Goal: Task Accomplishment & Management: Manage account settings

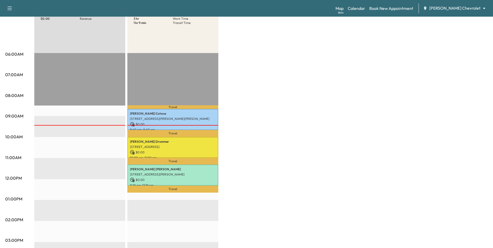
scroll to position [78, 0]
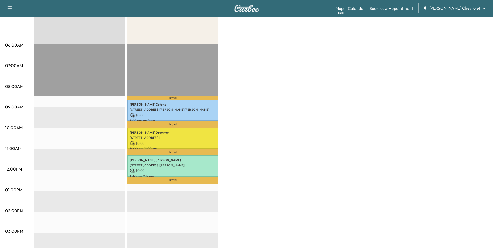
click at [344, 10] on link "Map Beta" at bounding box center [340, 8] width 8 height 6
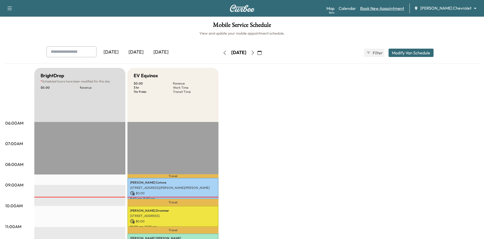
click at [383, 10] on link "Book New Appointment" at bounding box center [382, 8] width 44 height 6
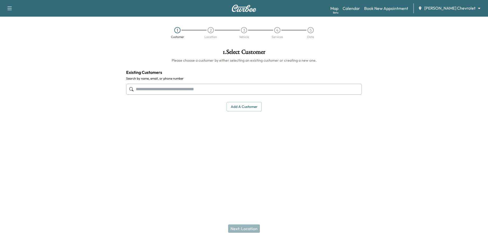
click at [192, 90] on input "text" at bounding box center [244, 89] width 236 height 11
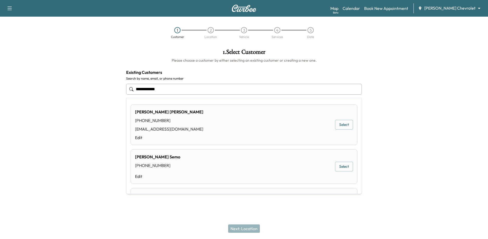
click at [213, 116] on div "[PERSON_NAME] [PHONE_NUMBER] [EMAIL_ADDRESS][DOMAIN_NAME] Edit Select" at bounding box center [244, 124] width 227 height 41
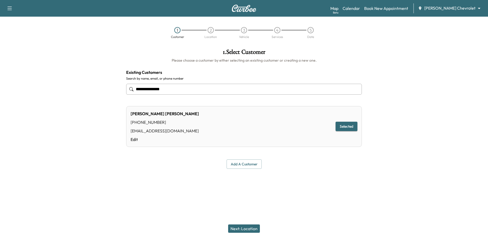
type input "**********"
click at [346, 127] on button "Selected" at bounding box center [346, 127] width 22 height 10
click at [247, 228] on button "Next: Location" at bounding box center [244, 228] width 32 height 8
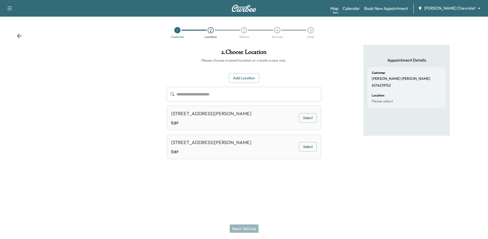
click at [313, 119] on button "Select" at bounding box center [308, 118] width 18 height 10
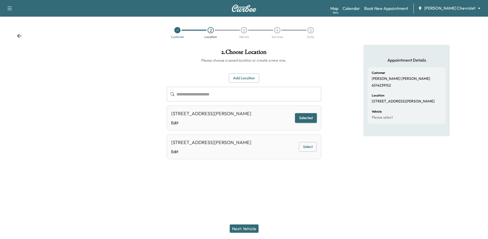
click at [241, 226] on button "Next: Vehicle" at bounding box center [244, 228] width 29 height 8
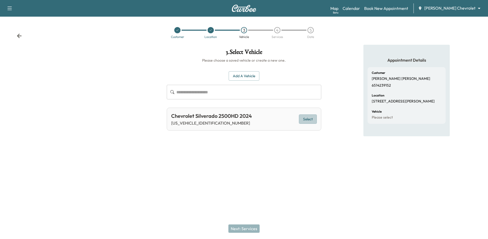
click at [310, 119] on button "Select" at bounding box center [308, 119] width 18 height 10
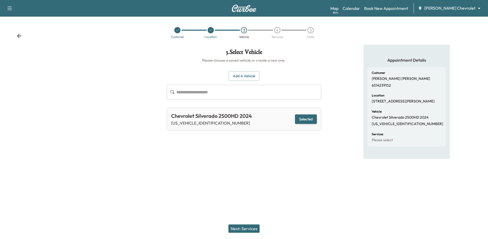
click at [251, 231] on button "Next: Services" at bounding box center [243, 228] width 31 height 8
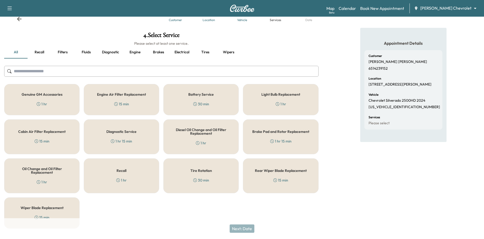
scroll to position [26, 0]
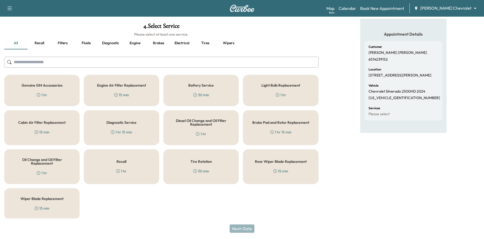
click at [126, 173] on div "1 hr" at bounding box center [121, 170] width 10 height 5
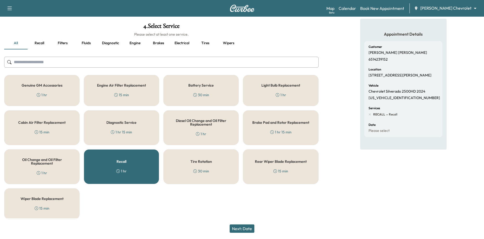
click at [250, 226] on button "Next: Date" at bounding box center [242, 228] width 25 height 8
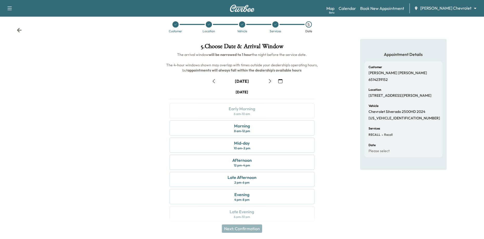
scroll to position [11, 0]
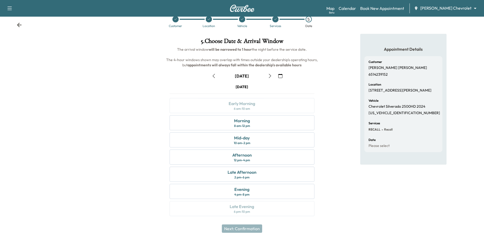
click at [277, 76] on button "button" at bounding box center [280, 76] width 9 height 8
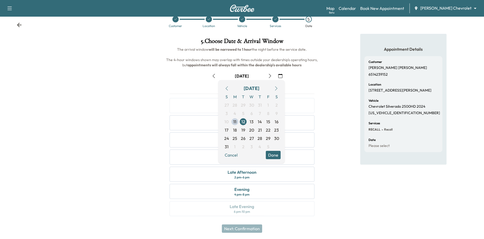
click at [328, 98] on div "Appointment Details Customer RUSSELL MAYLAND 6514239152 Location 13492 Dalton L…" at bounding box center [403, 128] width 161 height 189
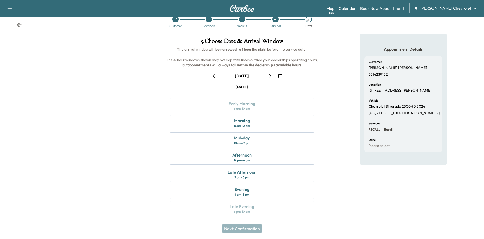
click at [280, 76] on icon "button" at bounding box center [280, 76] width 4 height 4
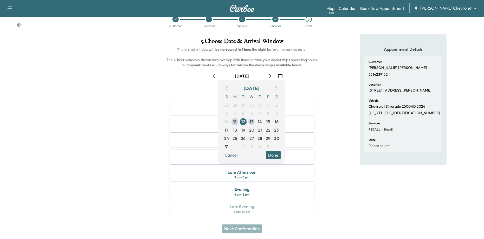
click at [251, 122] on span "13" at bounding box center [252, 122] width 4 height 6
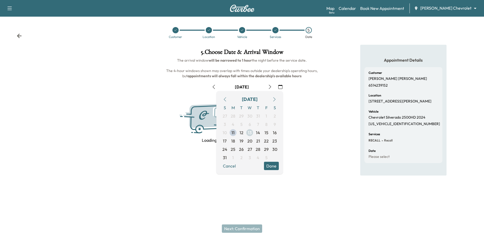
scroll to position [0, 0]
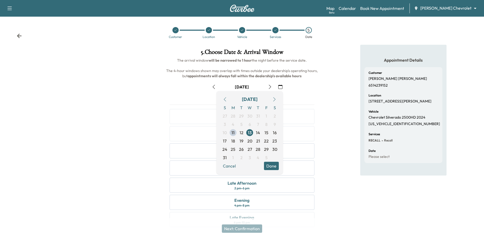
click at [311, 94] on div "August 13 August 2025 S M T W T F S 27 28 29 30 31 1 2 3 4 5 6 7 8 9 10 11 12 1…" at bounding box center [241, 154] width 153 height 151
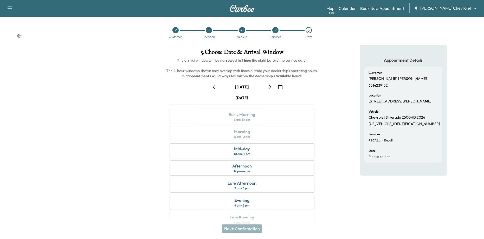
click at [269, 89] on button "button" at bounding box center [269, 87] width 9 height 8
click at [282, 87] on icon "button" at bounding box center [280, 87] width 4 height 4
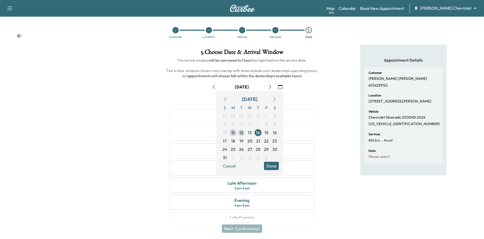
click at [242, 132] on span "12" at bounding box center [241, 132] width 4 height 6
click at [274, 167] on button "Done" at bounding box center [271, 166] width 15 height 8
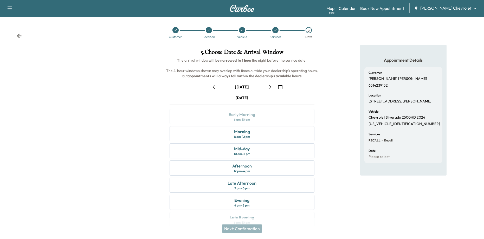
scroll to position [11, 0]
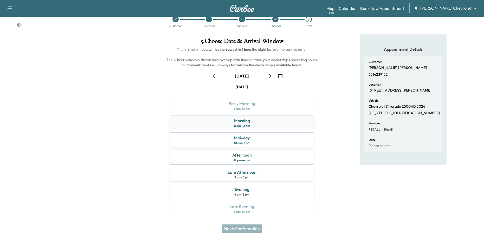
click at [261, 125] on div "Morning 8 am - 12 pm" at bounding box center [242, 122] width 145 height 15
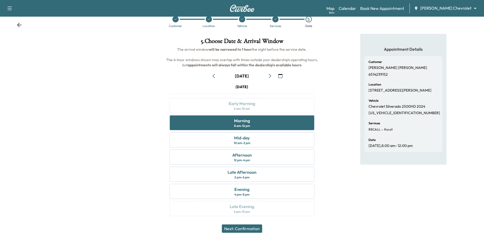
click at [250, 228] on button "Next: Confirmation" at bounding box center [242, 228] width 40 height 8
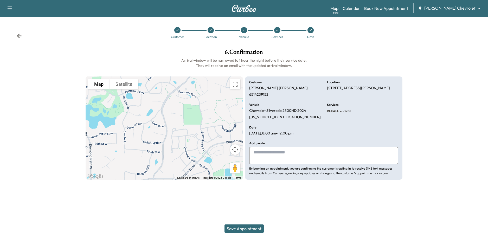
click at [298, 151] on textarea at bounding box center [323, 155] width 149 height 17
click at [255, 229] on button "Save Appointment" at bounding box center [243, 228] width 39 height 8
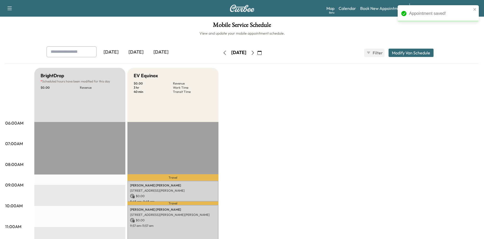
click at [262, 53] on icon "button" at bounding box center [259, 53] width 4 height 4
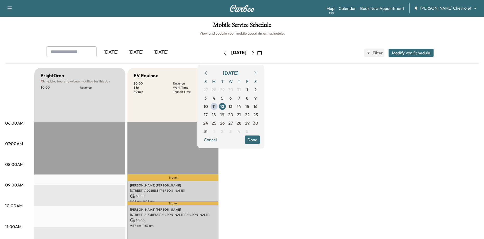
scroll to position [26, 0]
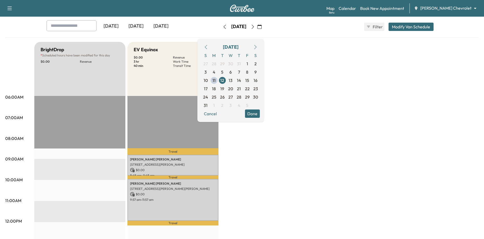
click at [260, 46] on button "button" at bounding box center [255, 47] width 9 height 8
click at [306, 93] on div "BrightDrop * Scheduled hours have been modified for this day $ 0.00 Revenue EST…" at bounding box center [256, 237] width 444 height 390
click at [260, 107] on button "Done" at bounding box center [252, 105] width 15 height 8
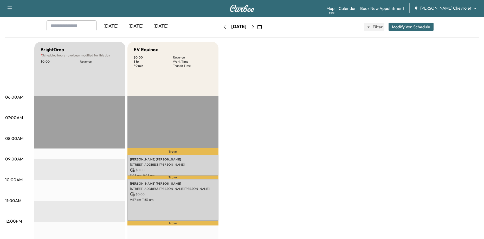
click at [255, 26] on icon "button" at bounding box center [253, 27] width 4 height 4
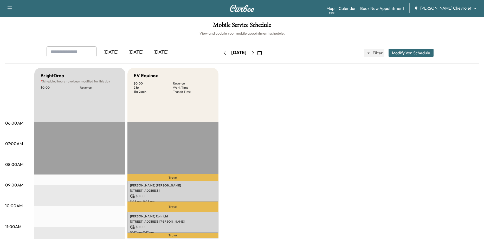
click at [255, 53] on icon "button" at bounding box center [253, 53] width 4 height 4
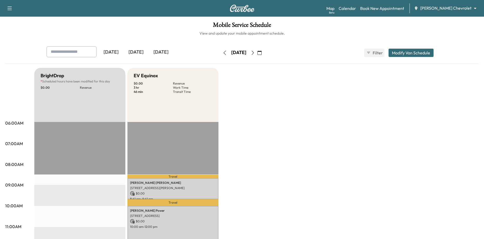
click at [255, 52] on icon "button" at bounding box center [253, 53] width 4 height 4
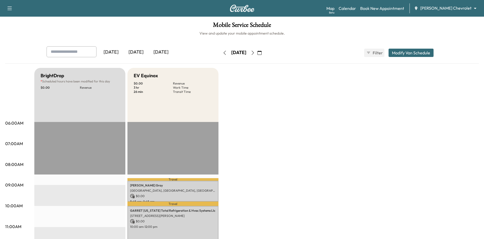
click at [255, 52] on icon "button" at bounding box center [253, 53] width 4 height 4
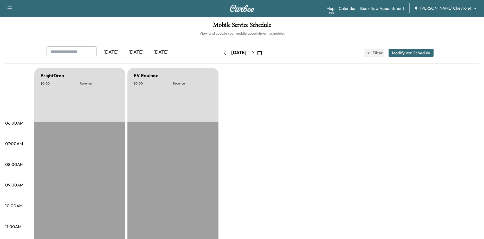
click at [257, 50] on button "button" at bounding box center [252, 53] width 9 height 8
click at [255, 53] on icon "button" at bounding box center [253, 53] width 4 height 4
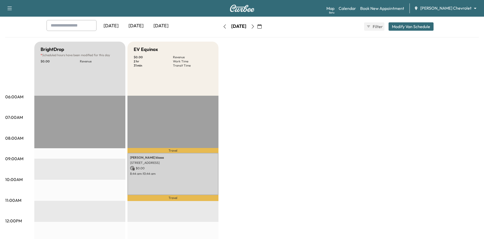
scroll to position [26, 0]
click at [255, 27] on icon "button" at bounding box center [253, 27] width 4 height 4
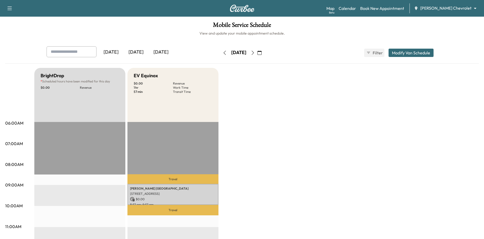
click at [223, 51] on icon "button" at bounding box center [224, 53] width 2 height 4
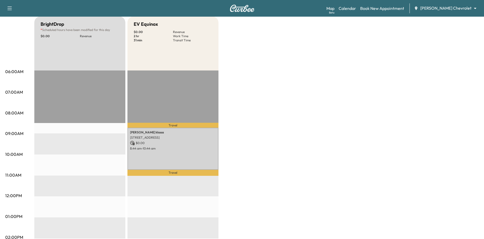
scroll to position [26, 0]
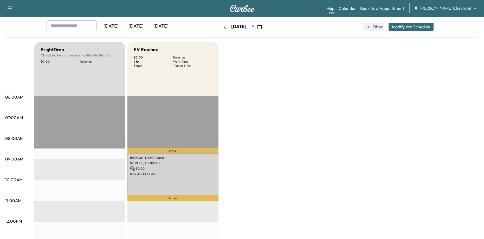
click at [223, 28] on icon "button" at bounding box center [225, 27] width 4 height 4
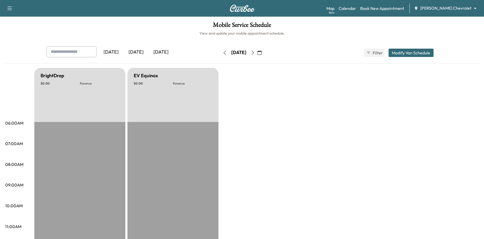
click at [223, 54] on icon "button" at bounding box center [225, 53] width 4 height 4
click at [262, 54] on icon "button" at bounding box center [259, 53] width 4 height 4
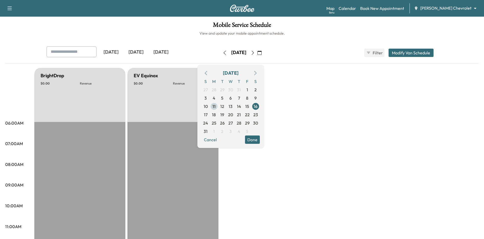
click at [216, 107] on span "11" at bounding box center [213, 106] width 3 height 6
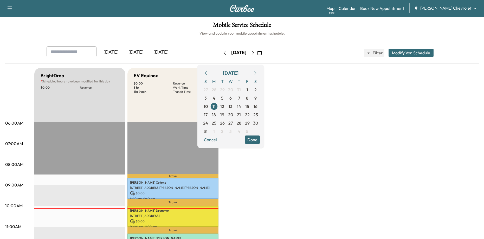
click at [260, 140] on button "Done" at bounding box center [252, 139] width 15 height 8
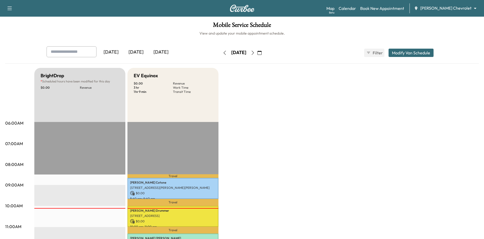
click at [255, 51] on icon "button" at bounding box center [253, 53] width 4 height 4
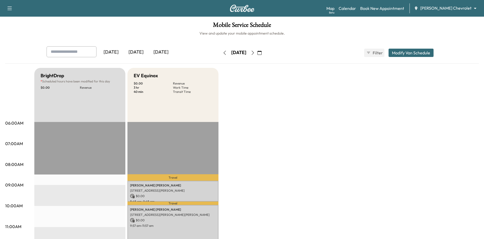
click at [255, 54] on icon "button" at bounding box center [253, 53] width 4 height 4
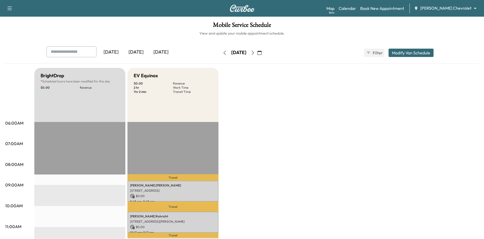
click at [255, 54] on icon "button" at bounding box center [253, 53] width 4 height 4
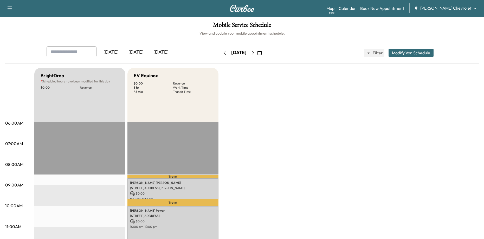
click at [257, 57] on button "button" at bounding box center [252, 53] width 9 height 8
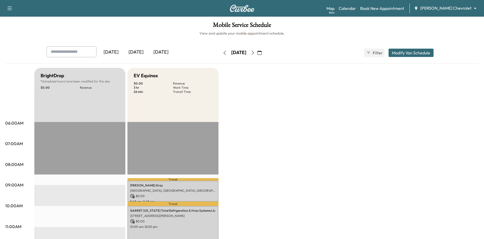
click at [255, 53] on icon "button" at bounding box center [253, 53] width 4 height 4
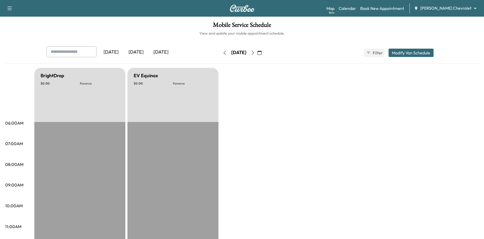
click at [257, 50] on button "button" at bounding box center [252, 53] width 9 height 8
click at [255, 54] on icon "button" at bounding box center [253, 53] width 4 height 4
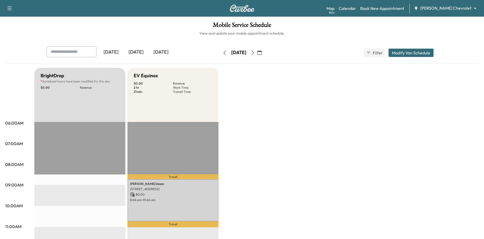
click at [255, 52] on icon "button" at bounding box center [253, 53] width 4 height 4
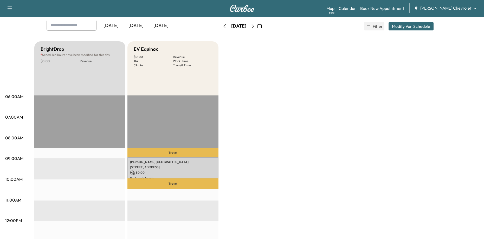
scroll to position [26, 0]
click at [255, 25] on icon "button" at bounding box center [253, 27] width 4 height 4
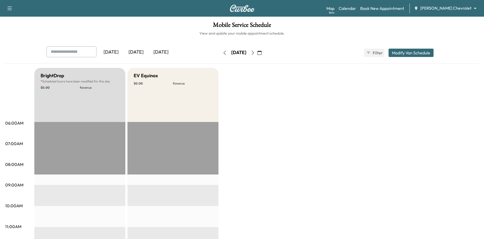
click at [255, 53] on icon "button" at bounding box center [253, 53] width 4 height 4
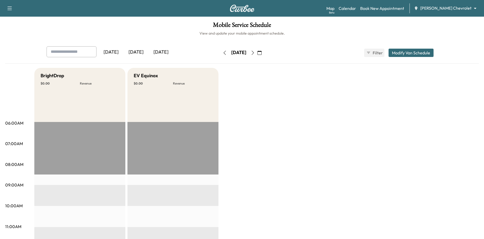
click at [254, 52] on icon "button" at bounding box center [252, 53] width 2 height 4
click at [223, 52] on icon "button" at bounding box center [224, 53] width 2 height 4
click at [220, 52] on button "button" at bounding box center [224, 53] width 9 height 8
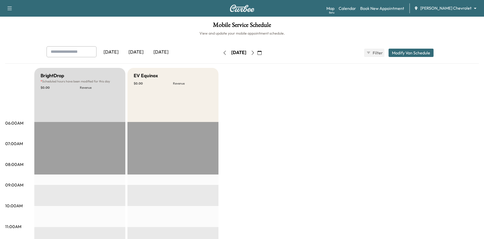
click at [220, 52] on div "Wednesday, August 20" at bounding box center [238, 53] width 37 height 8
click at [140, 50] on div "[DATE]" at bounding box center [136, 52] width 25 height 12
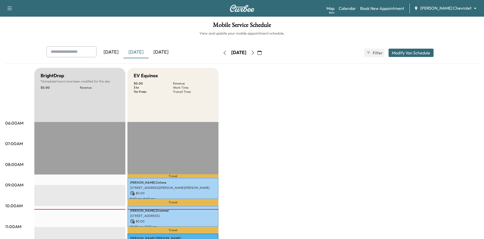
click at [163, 54] on div "[DATE]" at bounding box center [160, 52] width 25 height 12
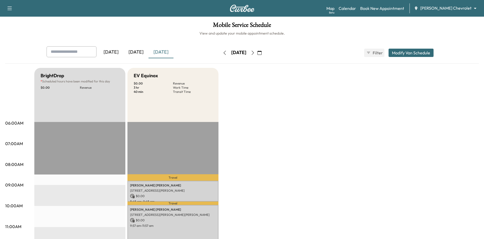
click at [255, 53] on icon "button" at bounding box center [253, 53] width 4 height 4
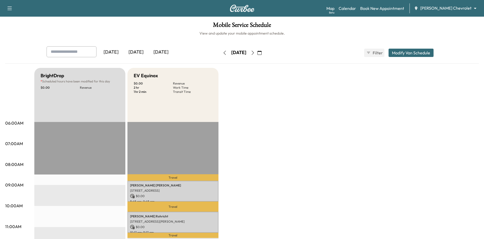
click at [255, 51] on icon "button" at bounding box center [253, 53] width 4 height 4
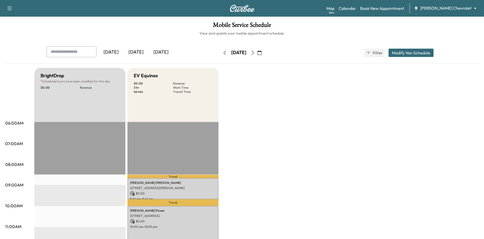
click at [223, 53] on icon "button" at bounding box center [225, 53] width 4 height 4
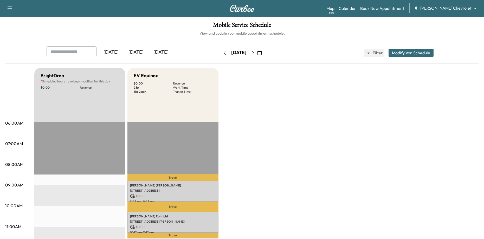
click at [220, 53] on button "button" at bounding box center [224, 53] width 9 height 8
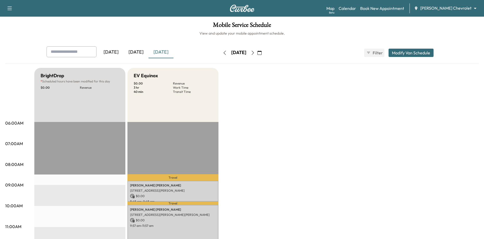
click at [255, 53] on icon "button" at bounding box center [253, 53] width 4 height 4
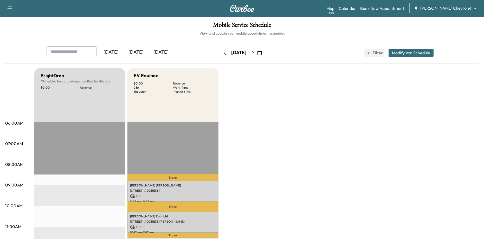
click at [257, 53] on div "Wednesday, August 13" at bounding box center [238, 53] width 37 height 8
click at [255, 53] on icon "button" at bounding box center [253, 53] width 4 height 4
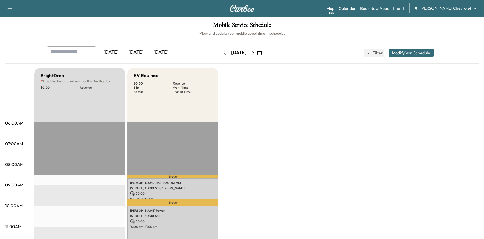
click at [255, 52] on icon "button" at bounding box center [253, 53] width 4 height 4
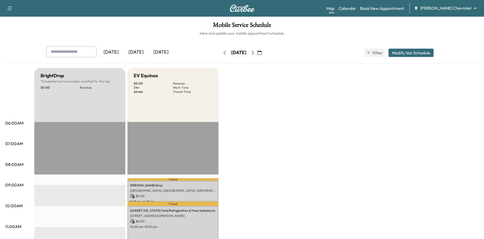
click at [264, 55] on button "button" at bounding box center [259, 53] width 9 height 8
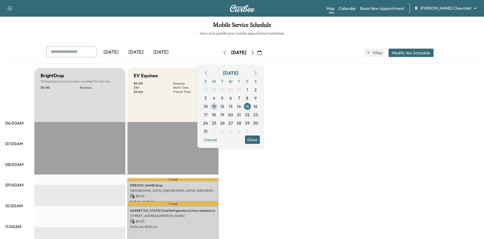
click at [223, 54] on icon "button" at bounding box center [225, 53] width 4 height 4
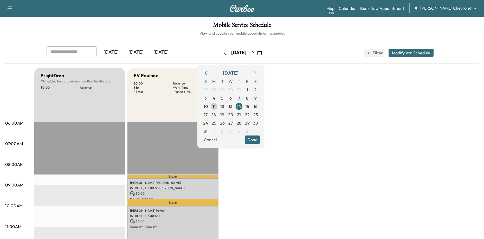
click at [223, 53] on icon "button" at bounding box center [225, 53] width 4 height 4
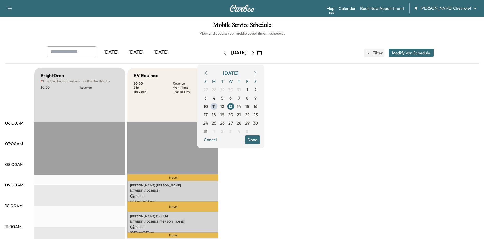
click at [220, 53] on button "button" at bounding box center [224, 53] width 9 height 8
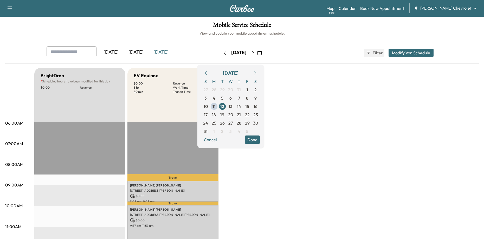
click at [140, 53] on div "[DATE]" at bounding box center [136, 52] width 25 height 12
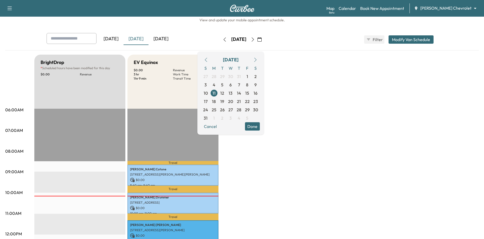
scroll to position [26, 0]
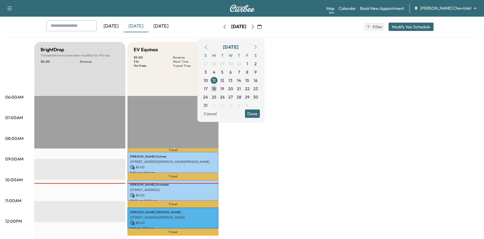
click at [216, 90] on span "18" at bounding box center [214, 89] width 4 height 6
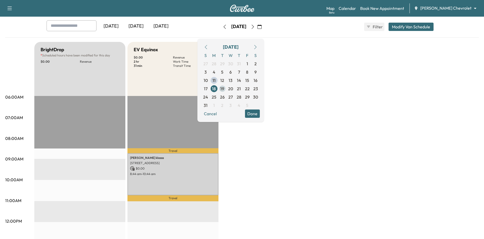
click at [224, 90] on span "19" at bounding box center [222, 89] width 4 height 6
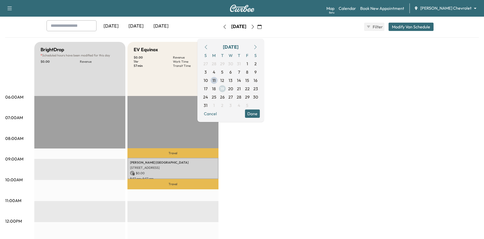
click at [233, 90] on span "20" at bounding box center [230, 89] width 5 height 6
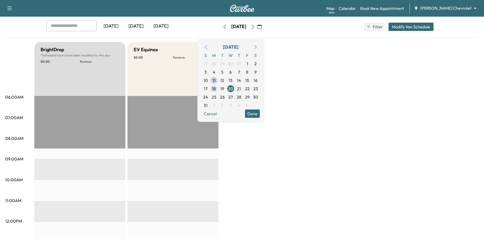
click at [216, 89] on span "18" at bounding box center [214, 89] width 4 height 6
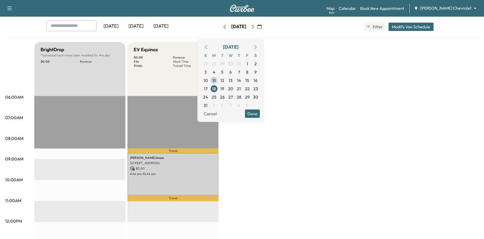
click at [283, 169] on div "BrightDrop * Scheduled hours have been modified for this day $ 0.00 Revenue EST…" at bounding box center [256, 237] width 444 height 390
click at [260, 114] on button "Done" at bounding box center [252, 113] width 15 height 8
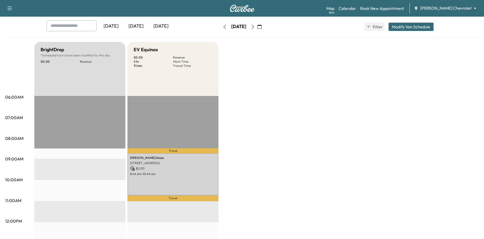
click at [255, 28] on icon "button" at bounding box center [253, 27] width 4 height 4
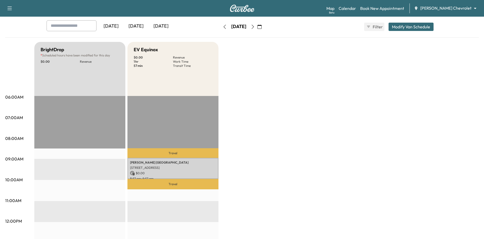
click at [255, 28] on icon "button" at bounding box center [253, 27] width 4 height 4
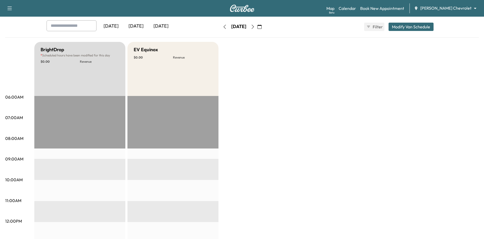
click at [255, 27] on icon "button" at bounding box center [253, 27] width 4 height 4
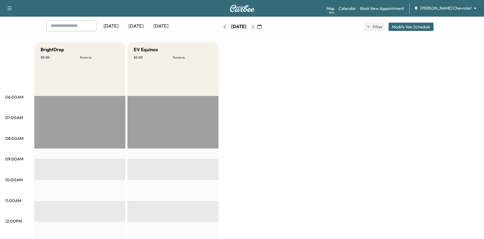
click at [255, 27] on icon "button" at bounding box center [253, 27] width 4 height 4
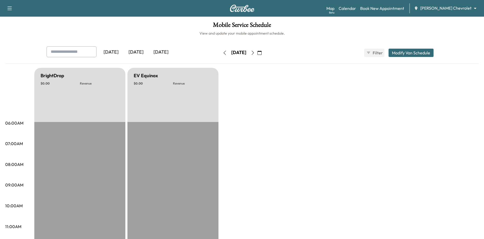
click at [262, 51] on icon "button" at bounding box center [259, 53] width 4 height 4
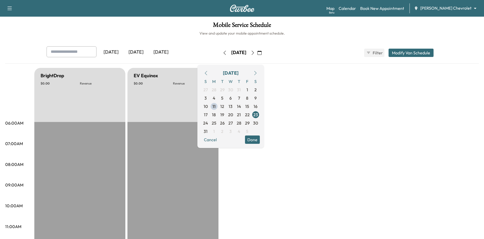
click at [264, 52] on button "button" at bounding box center [259, 53] width 9 height 8
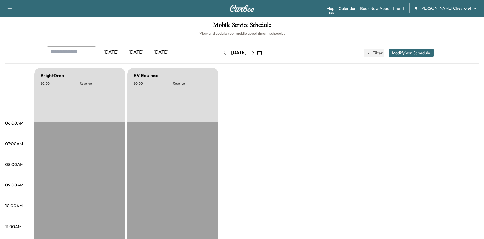
click at [133, 52] on div "[DATE]" at bounding box center [136, 52] width 25 height 12
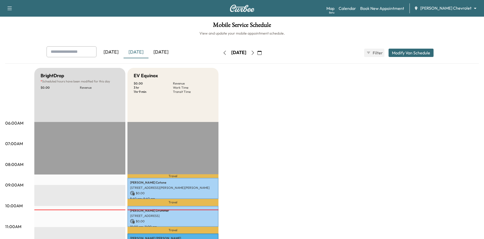
click at [255, 51] on icon "button" at bounding box center [253, 53] width 4 height 4
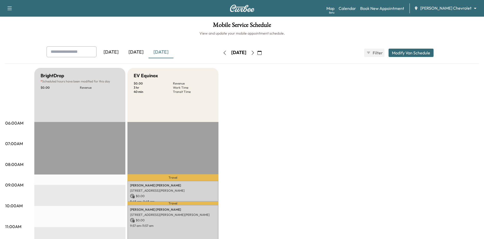
click at [255, 54] on icon "button" at bounding box center [253, 53] width 4 height 4
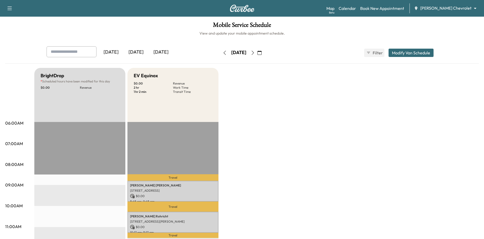
click at [254, 52] on icon "button" at bounding box center [252, 53] width 2 height 4
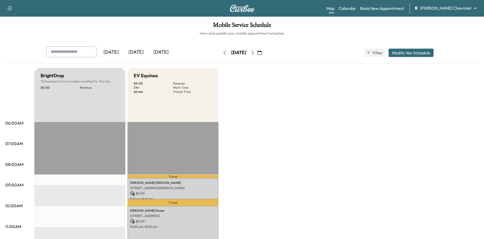
click at [257, 50] on button "button" at bounding box center [252, 53] width 9 height 8
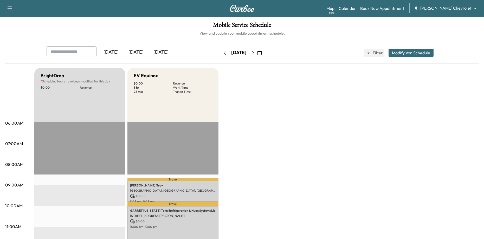
click at [255, 54] on icon "button" at bounding box center [253, 53] width 4 height 4
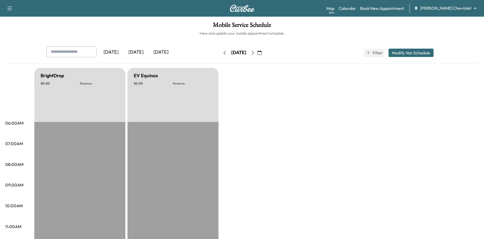
click at [220, 52] on button "button" at bounding box center [224, 53] width 9 height 8
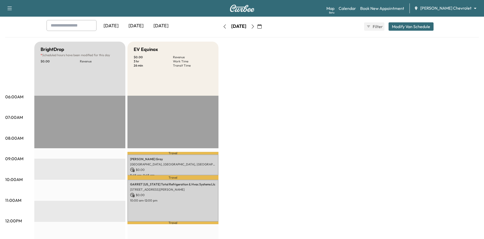
scroll to position [26, 0]
click at [220, 29] on button "button" at bounding box center [224, 27] width 9 height 8
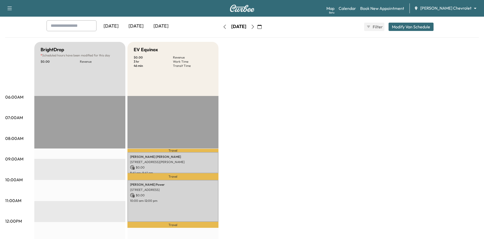
click at [220, 29] on div "Thursday, August 14" at bounding box center [238, 27] width 37 height 8
click at [223, 28] on icon "button" at bounding box center [225, 27] width 4 height 4
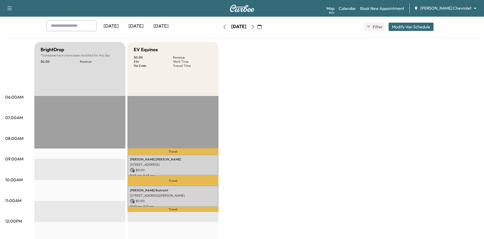
click at [220, 28] on button "button" at bounding box center [224, 27] width 9 height 8
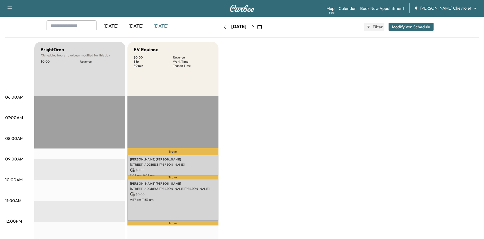
click at [223, 28] on icon "button" at bounding box center [225, 27] width 4 height 4
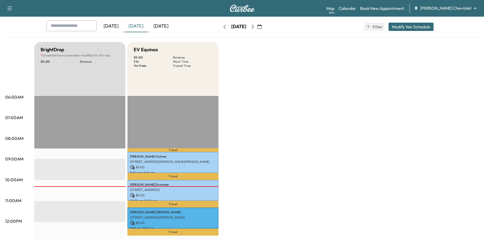
click at [255, 26] on icon "button" at bounding box center [253, 27] width 4 height 4
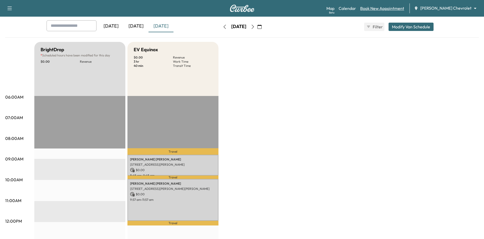
click at [404, 7] on link "Book New Appointment" at bounding box center [382, 8] width 44 height 6
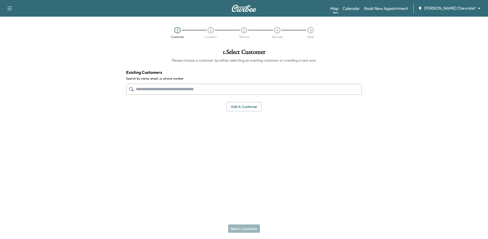
click at [159, 91] on input "text" at bounding box center [244, 89] width 236 height 11
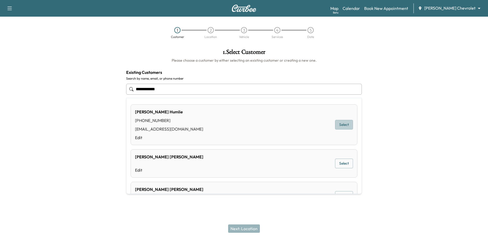
click at [340, 125] on button "Select" at bounding box center [344, 125] width 18 height 10
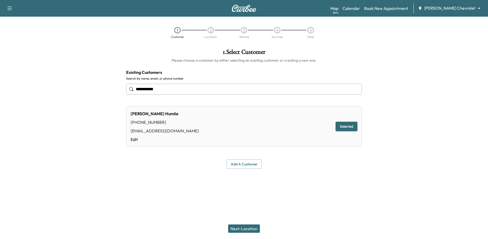
type input "**********"
click at [249, 229] on button "Next: Location" at bounding box center [244, 228] width 32 height 8
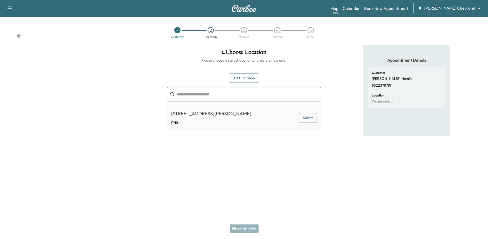
click at [223, 95] on input "text" at bounding box center [248, 94] width 145 height 15
click at [20, 36] on icon at bounding box center [19, 36] width 5 height 4
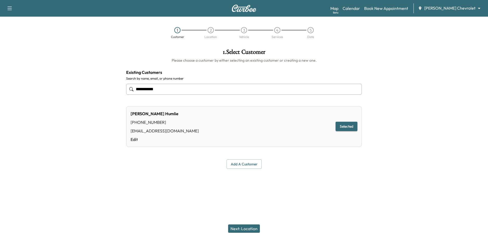
click at [208, 89] on input "**********" at bounding box center [244, 89] width 236 height 11
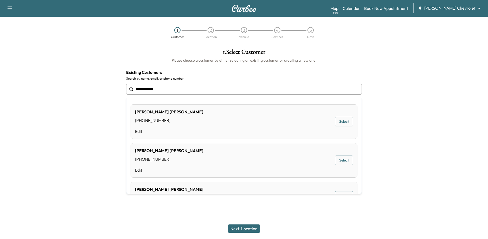
type input "**********"
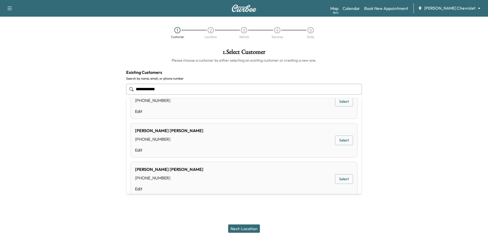
scroll to position [156, 0]
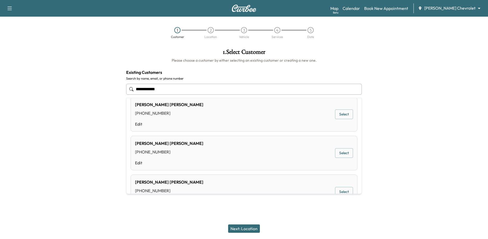
drag, startPoint x: 178, startPoint y: 86, endPoint x: 77, endPoint y: 86, distance: 100.9
click at [77, 86] on div "**********" at bounding box center [244, 109] width 488 height 128
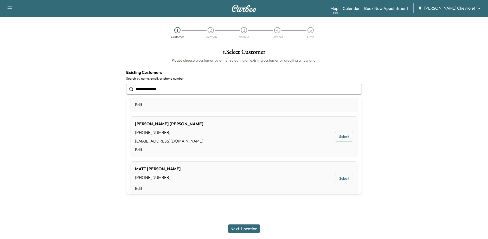
scroll to position [104, 0]
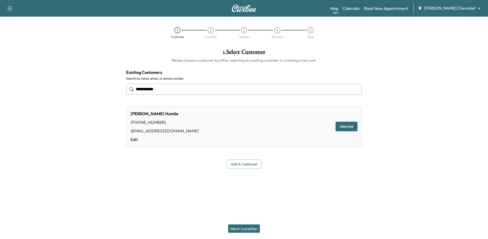
click at [168, 88] on input "**********" at bounding box center [244, 89] width 236 height 11
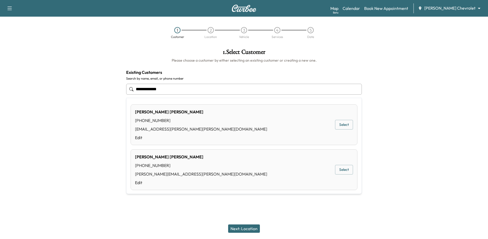
type input "**********"
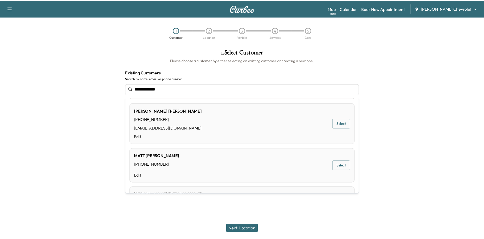
scroll to position [0, 0]
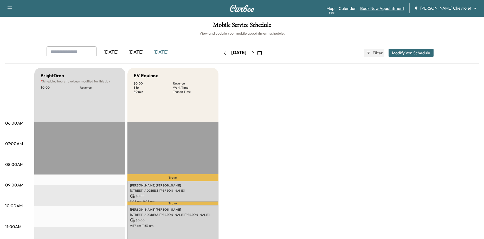
click at [404, 7] on link "Book New Appointment" at bounding box center [382, 8] width 44 height 6
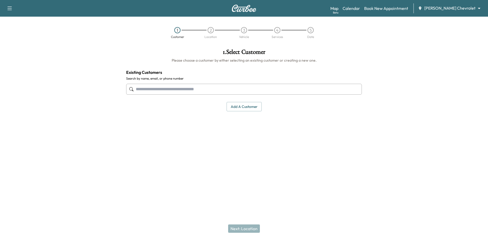
click at [238, 108] on button "Add a customer" at bounding box center [243, 107] width 35 height 10
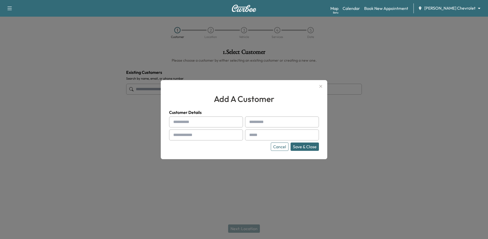
click at [192, 124] on input "text" at bounding box center [206, 121] width 74 height 11
type input "****"
type input "********"
click at [188, 124] on input "****" at bounding box center [206, 121] width 74 height 11
type input "****"
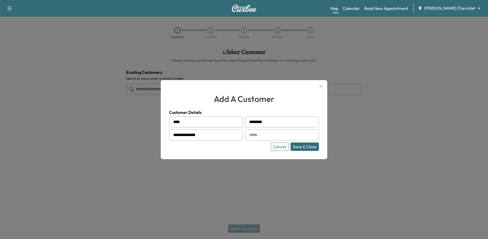
type input "**********"
click at [255, 133] on input "text" at bounding box center [282, 134] width 74 height 11
click at [246, 136] on input "text" at bounding box center [282, 134] width 74 height 11
type input "*********"
click at [305, 144] on button "Save & Close" at bounding box center [304, 146] width 28 height 8
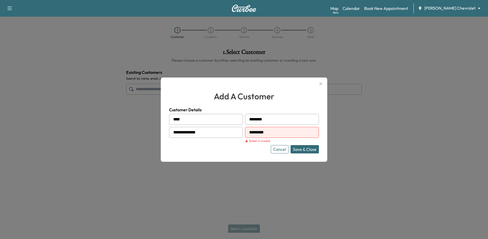
click at [283, 150] on button "Cancel" at bounding box center [280, 149] width 18 height 8
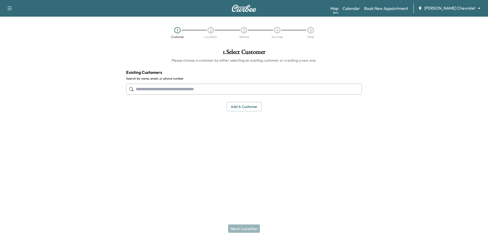
click at [398, 12] on div "Map Beta Calendar Book New Appointment Mauer Chevrolet ******** ​" at bounding box center [406, 8] width 153 height 10
click at [397, 8] on link "Book New Appointment" at bounding box center [386, 8] width 44 height 6
click at [338, 7] on link "Map Beta" at bounding box center [334, 8] width 8 height 6
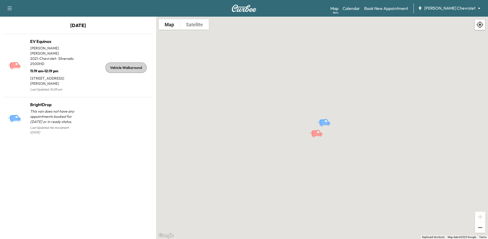
click at [477, 226] on button "Zoom out" at bounding box center [480, 227] width 10 height 10
click at [478, 226] on button "Zoom out" at bounding box center [480, 227] width 10 height 10
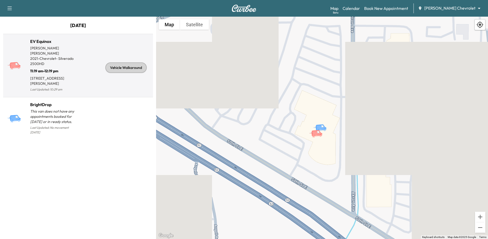
click at [66, 67] on p "11:19 am - 12:19 pm" at bounding box center [54, 69] width 48 height 7
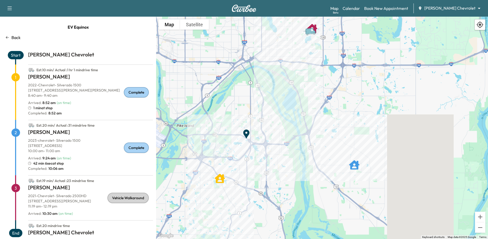
drag, startPoint x: 334, startPoint y: 162, endPoint x: 298, endPoint y: 138, distance: 42.5
click at [298, 138] on div "To activate drag with keyboard, press Alt + Enter. Once in keyboard drag state,…" at bounding box center [322, 128] width 332 height 222
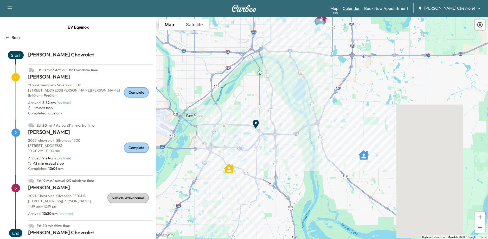
click at [360, 10] on link "Calendar" at bounding box center [350, 8] width 17 height 6
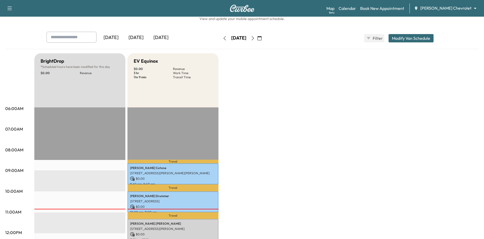
scroll to position [26, 0]
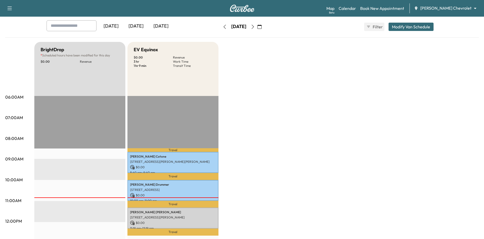
click at [284, 129] on div "BrightDrop * Scheduled hours have been modified for this day $ 0.00 Revenue EST…" at bounding box center [256, 237] width 444 height 390
click at [257, 26] on button "button" at bounding box center [252, 27] width 9 height 8
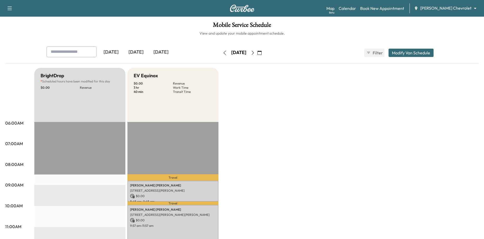
click at [255, 51] on icon "button" at bounding box center [253, 53] width 4 height 4
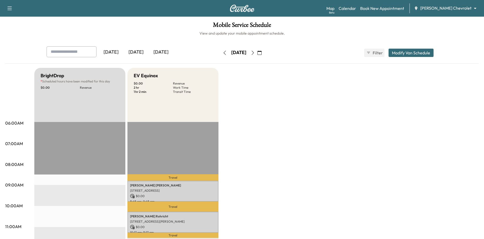
click at [257, 49] on div "Wednesday, August 13" at bounding box center [238, 53] width 37 height 8
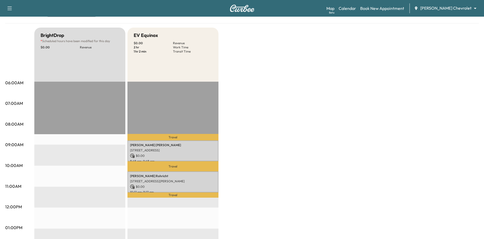
scroll to position [26, 0]
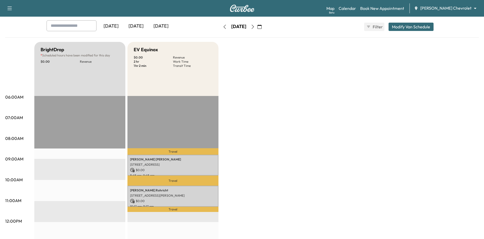
click at [255, 28] on icon "button" at bounding box center [253, 27] width 4 height 4
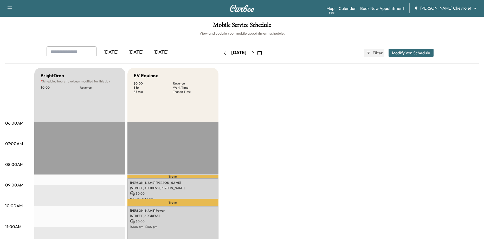
click at [267, 28] on h1 "Mobile Service Schedule" at bounding box center [241, 26] width 473 height 9
click at [264, 55] on button "button" at bounding box center [259, 53] width 9 height 8
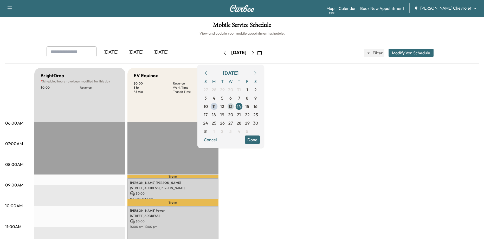
drag, startPoint x: 245, startPoint y: 98, endPoint x: 241, endPoint y: 106, distance: 8.5
click at [242, 105] on div "S M T W T F S 27 28 29 30 31 1 2 3 4 5 6 7 8 9 10 11 12 13 14 15 16 17 18 19 20…" at bounding box center [231, 106] width 58 height 58
click at [226, 107] on span "12" at bounding box center [222, 106] width 8 height 8
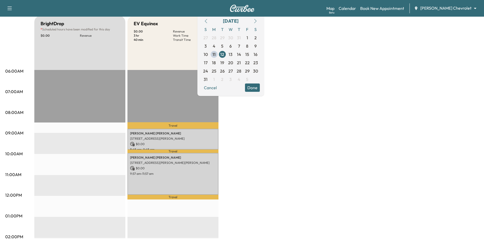
scroll to position [78, 0]
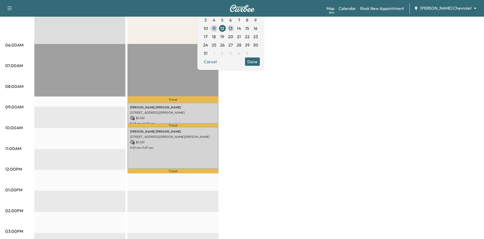
click at [232, 27] on span "13" at bounding box center [231, 28] width 4 height 6
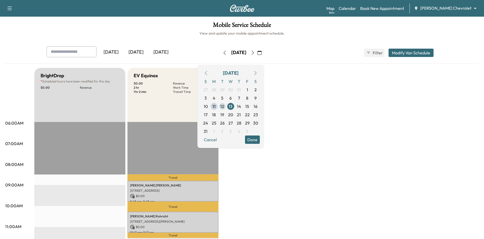
click at [226, 105] on span "12" at bounding box center [222, 106] width 8 height 8
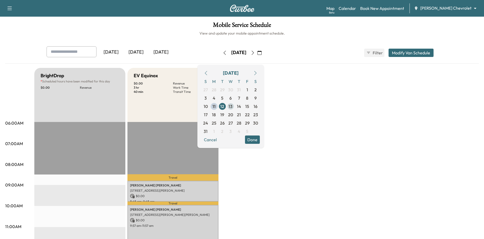
click at [235, 108] on span "13" at bounding box center [230, 106] width 8 height 8
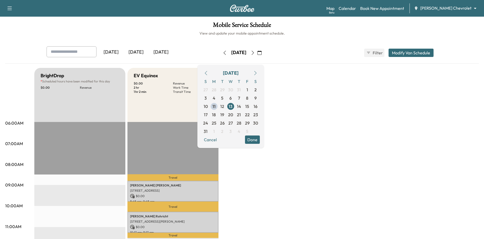
click at [260, 142] on button "Done" at bounding box center [252, 139] width 15 height 8
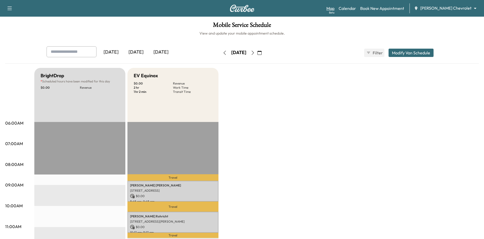
click at [334, 10] on link "Map Beta" at bounding box center [330, 8] width 8 height 6
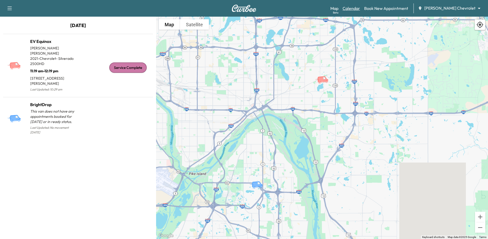
click at [360, 9] on link "Calendar" at bounding box center [350, 8] width 17 height 6
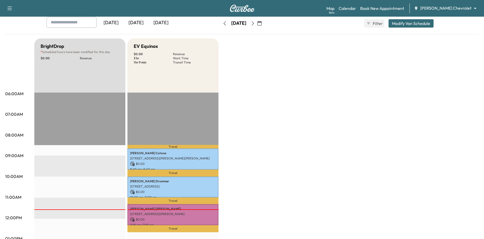
scroll to position [26, 0]
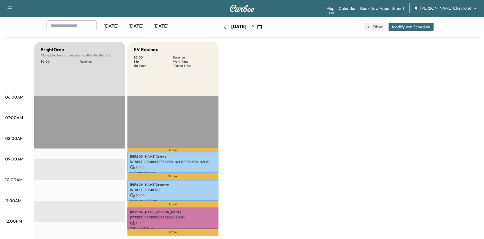
click at [255, 27] on icon "button" at bounding box center [253, 27] width 4 height 4
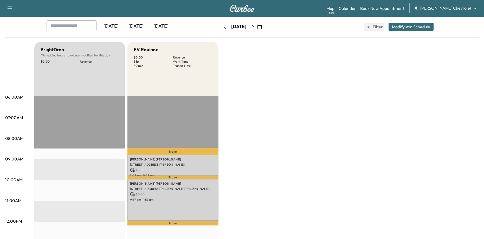
click at [257, 27] on button "button" at bounding box center [252, 27] width 9 height 8
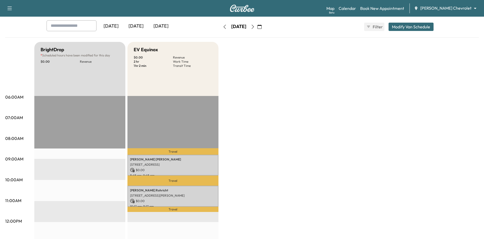
click at [257, 27] on div "Wednesday, August 13" at bounding box center [238, 27] width 37 height 8
click at [255, 25] on icon "button" at bounding box center [253, 27] width 4 height 4
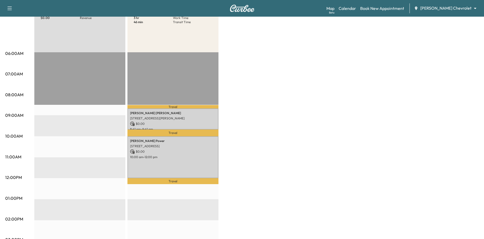
scroll to position [52, 0]
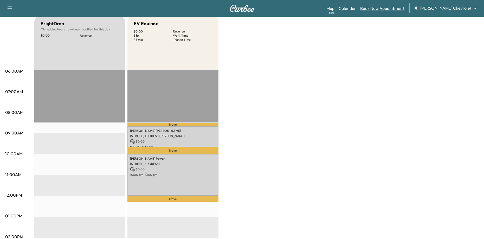
click at [385, 7] on link "Book New Appointment" at bounding box center [382, 8] width 44 height 6
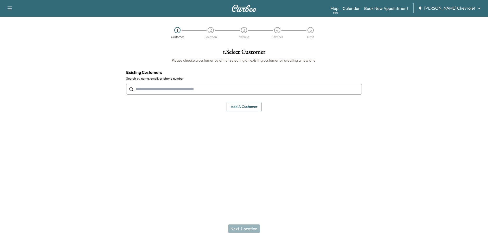
click at [211, 90] on input "text" at bounding box center [244, 89] width 236 height 11
type input "******"
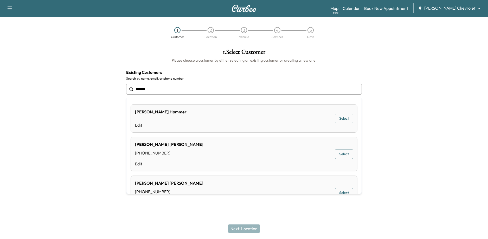
drag, startPoint x: 150, startPoint y: 90, endPoint x: 122, endPoint y: 90, distance: 27.6
click at [122, 90] on div "1 . Select Customer Please choose a customer by either selecting an existing cu…" at bounding box center [244, 80] width 244 height 71
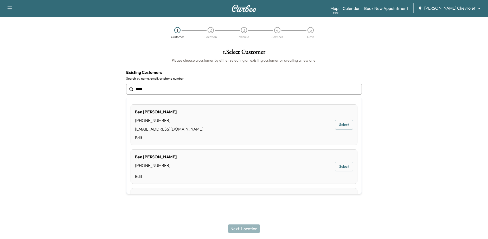
click at [208, 154] on div "Ben Smith (651) 301-0467 Edit Select" at bounding box center [244, 166] width 227 height 35
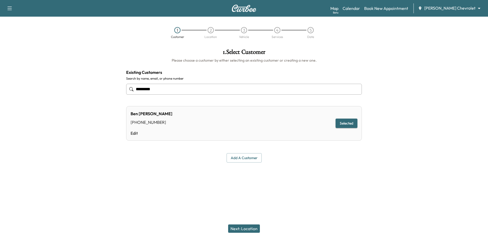
type input "*********"
click at [241, 158] on button "Add a customer" at bounding box center [243, 158] width 35 height 10
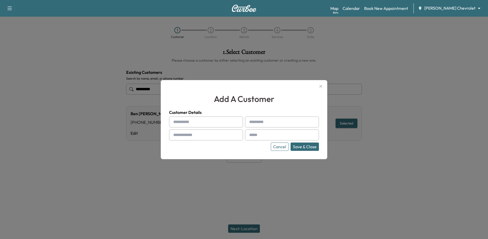
click at [198, 124] on input "text" at bounding box center [206, 121] width 74 height 11
type input "***"
type input "******"
drag, startPoint x: 199, startPoint y: 132, endPoint x: 211, endPoint y: 135, distance: 12.5
click at [199, 132] on input "text" at bounding box center [206, 134] width 74 height 11
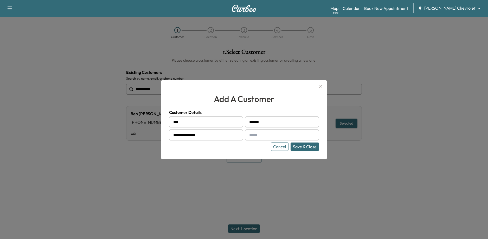
type input "**********"
click at [283, 136] on input "text" at bounding box center [282, 134] width 74 height 11
type input "**********"
click at [309, 145] on button "Save & Close" at bounding box center [304, 146] width 28 height 8
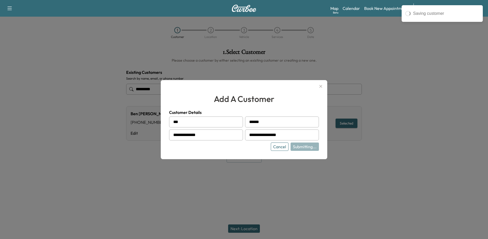
type input "**********"
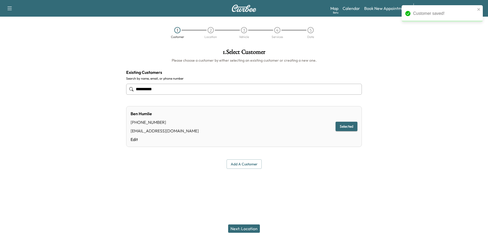
click at [349, 125] on button "Selected" at bounding box center [346, 127] width 22 height 10
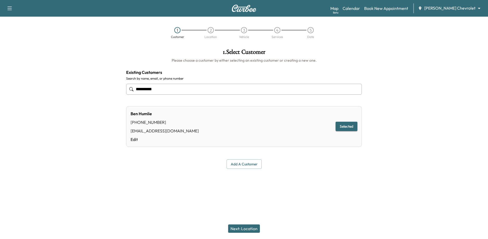
click at [240, 225] on button "Next: Location" at bounding box center [244, 228] width 32 height 8
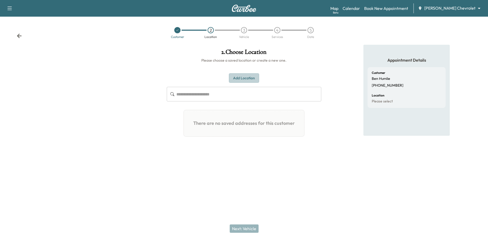
click at [239, 77] on button "Add Location" at bounding box center [244, 78] width 30 height 10
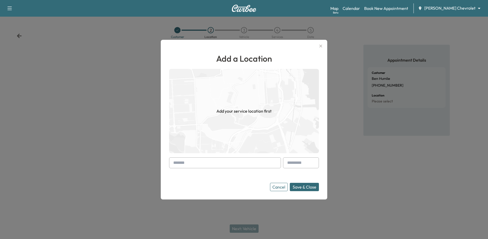
click at [210, 166] on input "text" at bounding box center [225, 162] width 112 height 11
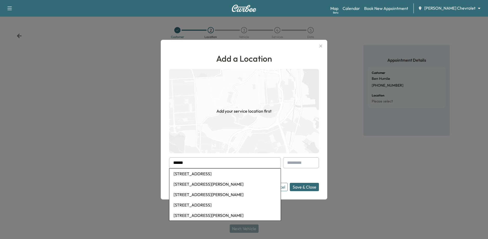
click at [224, 185] on li "9012 Grey Cloud Trail South, Saint Paul Park, MN, USA" at bounding box center [224, 184] width 111 height 10
type input "**********"
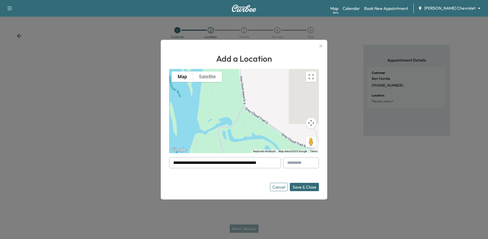
click at [298, 187] on button "Save & Close" at bounding box center [304, 187] width 29 height 8
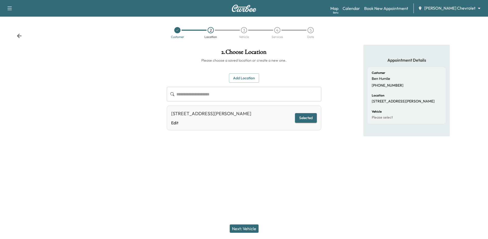
click at [310, 119] on button "Selected" at bounding box center [306, 118] width 22 height 10
click at [247, 227] on button "Next: Vehicle" at bounding box center [244, 228] width 29 height 8
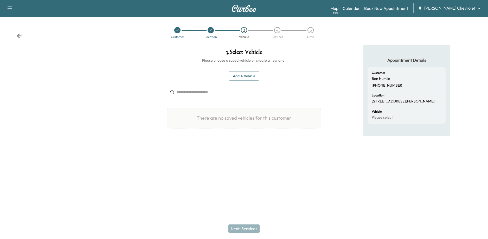
click at [204, 91] on input "text" at bounding box center [248, 92] width 145 height 15
paste input "**********"
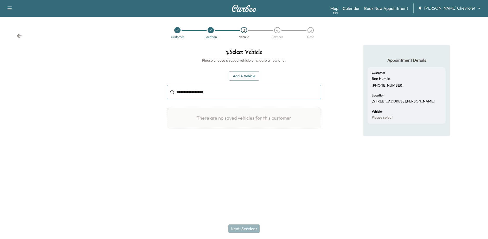
type input "**********"
click at [244, 74] on button "Add a Vehicle" at bounding box center [244, 76] width 31 height 10
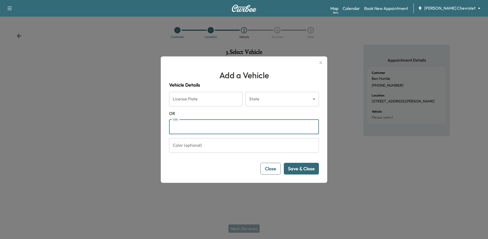
paste input "**********"
type input "**********"
click at [296, 170] on button "Save & Close" at bounding box center [301, 169] width 35 height 12
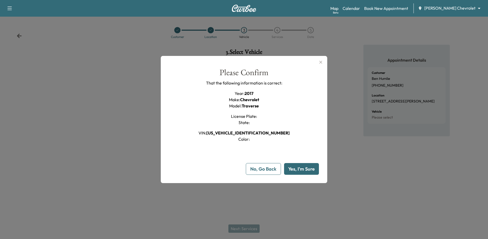
click at [294, 169] on button "Yes, I'm Sure" at bounding box center [301, 169] width 35 height 12
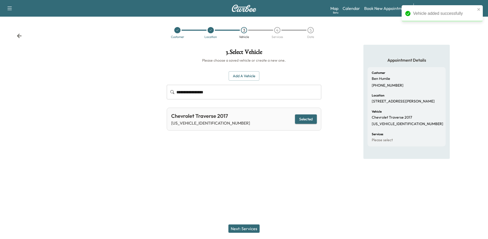
click at [302, 119] on button "Selected" at bounding box center [306, 119] width 22 height 10
click at [252, 227] on button "Next: Services" at bounding box center [243, 228] width 31 height 8
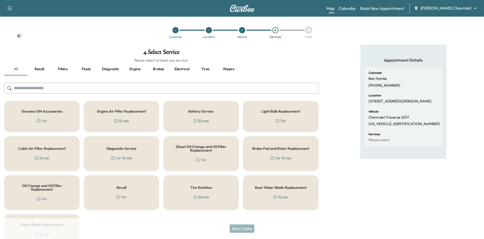
click at [131, 194] on div "Recall 1 hr" at bounding box center [121, 192] width 75 height 35
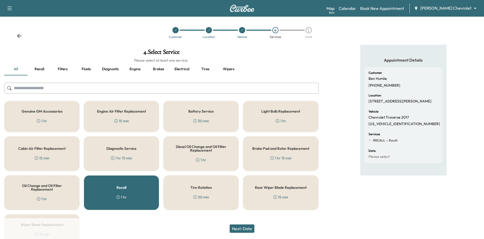
click at [252, 228] on button "Next: Date" at bounding box center [242, 228] width 25 height 8
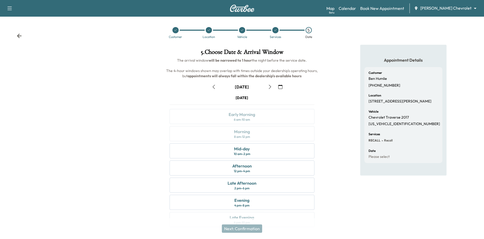
scroll to position [11, 0]
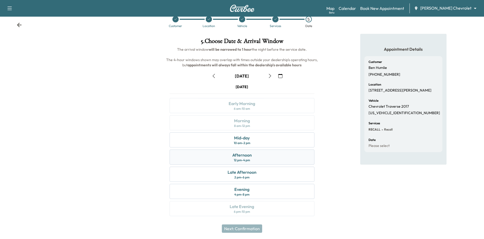
click at [248, 157] on div "Afternoon" at bounding box center [242, 155] width 20 height 6
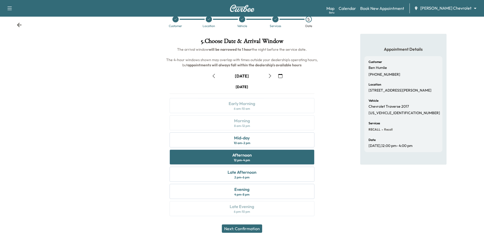
click at [249, 228] on button "Next: Confirmation" at bounding box center [242, 228] width 40 height 8
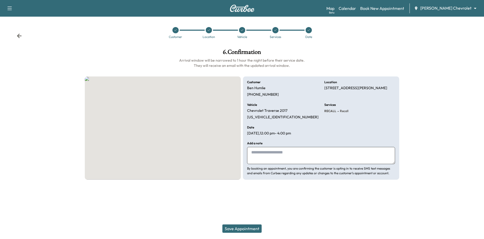
scroll to position [0, 0]
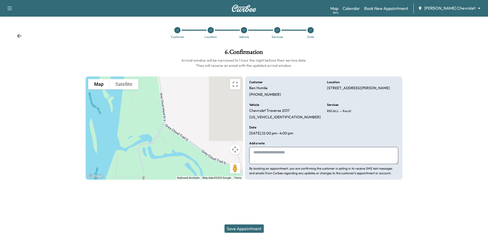
click at [254, 230] on button "Save Appointment" at bounding box center [243, 228] width 39 height 8
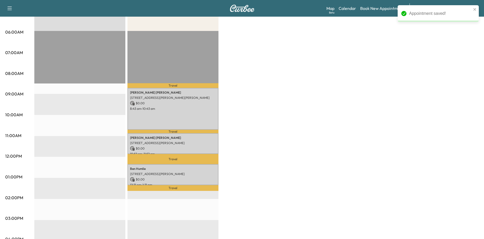
scroll to position [104, 0]
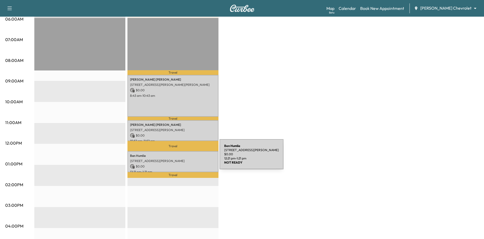
click at [180, 159] on p "9012 Grey Cloud Trail S, St Paul Park, MN 55071, USA" at bounding box center [173, 161] width 86 height 4
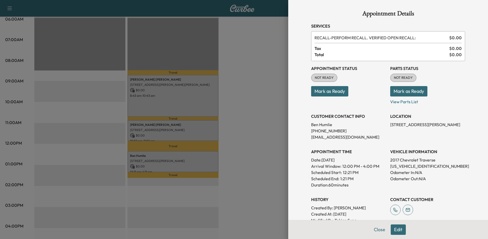
click at [393, 230] on button "Edit" at bounding box center [398, 229] width 15 height 10
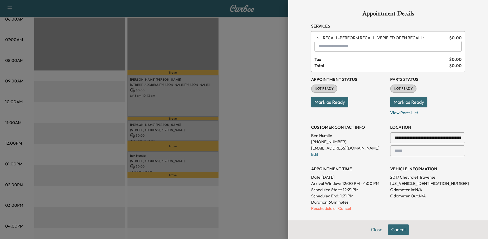
click at [263, 61] on div at bounding box center [244, 119] width 488 height 239
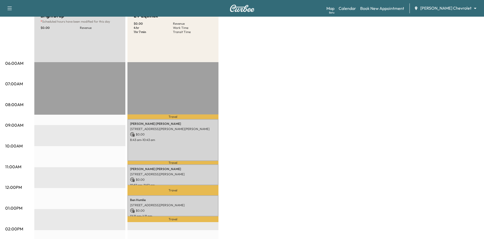
scroll to position [26, 0]
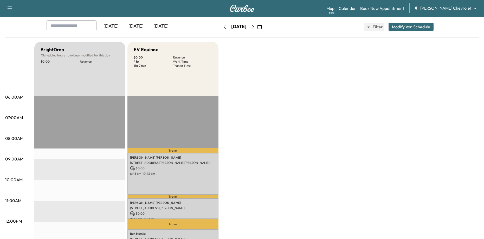
click at [255, 27] on icon "button" at bounding box center [253, 27] width 4 height 4
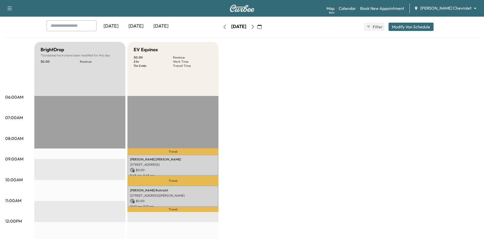
click at [254, 27] on icon "button" at bounding box center [252, 27] width 2 height 4
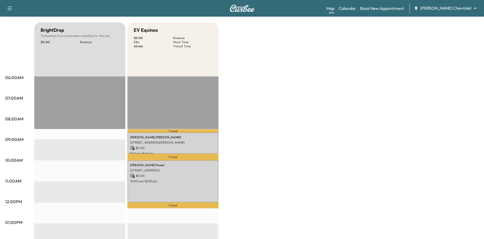
scroll to position [26, 0]
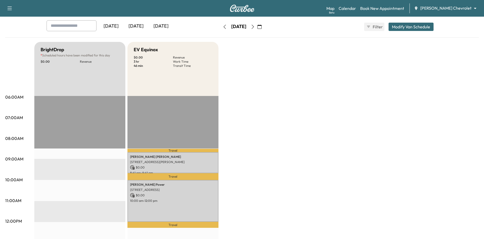
click at [223, 28] on icon "button" at bounding box center [225, 27] width 4 height 4
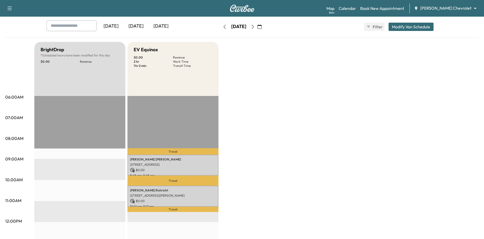
click at [223, 28] on icon "button" at bounding box center [225, 27] width 4 height 4
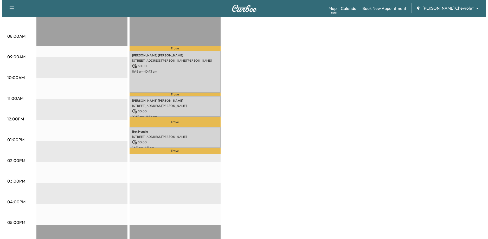
scroll to position [130, 0]
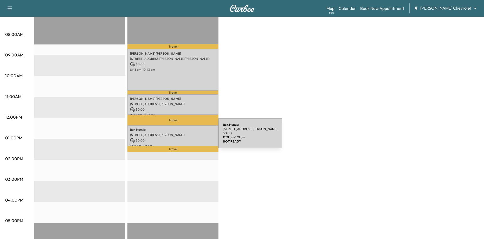
click at [179, 136] on div "Ben Humlie 9012 Grey Cloud Trail S, St Paul Park, MN 55071, USA $ 0.00 12:21 pm…" at bounding box center [172, 135] width 91 height 21
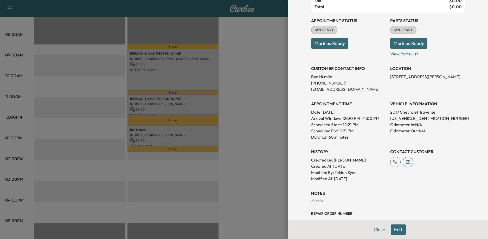
scroll to position [34, 0]
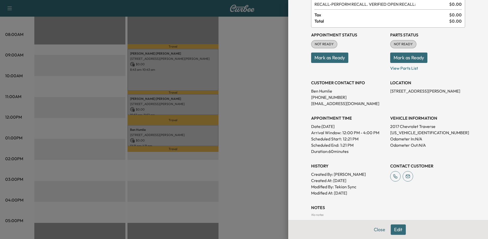
click at [394, 228] on button "Edit" at bounding box center [398, 229] width 15 height 10
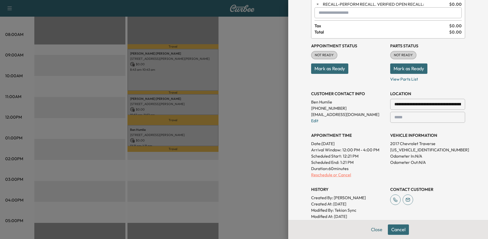
click at [326, 174] on p "Reschedule or Cancel" at bounding box center [348, 175] width 75 height 6
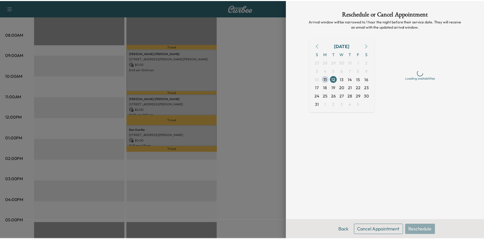
scroll to position [0, 0]
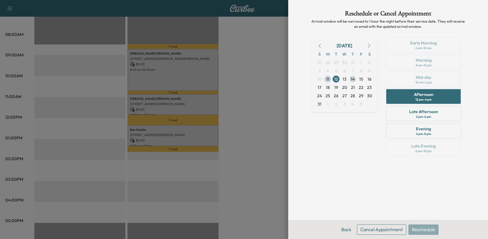
click at [352, 78] on span "14" at bounding box center [352, 79] width 4 height 6
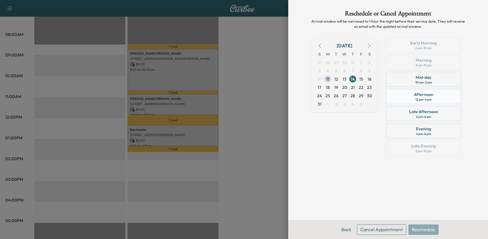
click at [424, 98] on div "12 pm - 4 pm" at bounding box center [423, 100] width 16 height 4
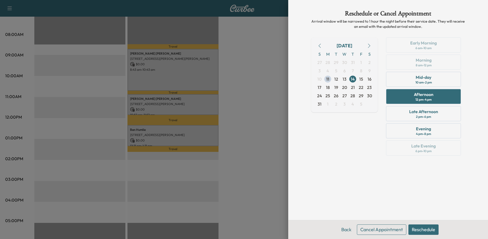
click at [421, 230] on button "Reschedule" at bounding box center [423, 229] width 30 height 10
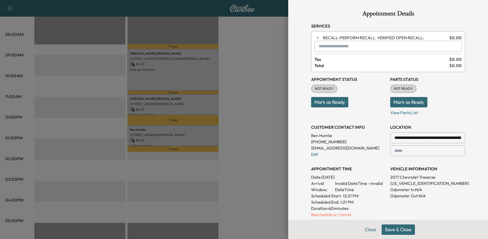
click at [398, 228] on button "Save & Close" at bounding box center [397, 229] width 33 height 10
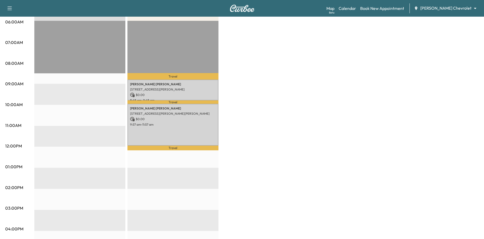
scroll to position [26, 0]
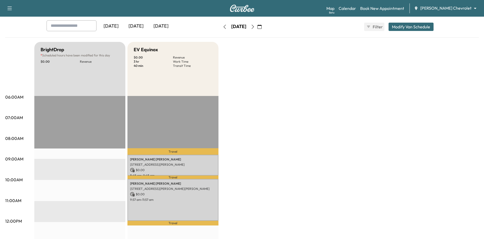
click at [255, 26] on icon "button" at bounding box center [253, 27] width 4 height 4
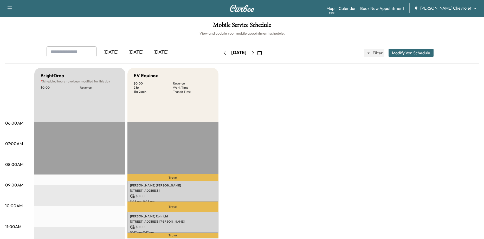
click at [254, 53] on icon "button" at bounding box center [252, 53] width 2 height 4
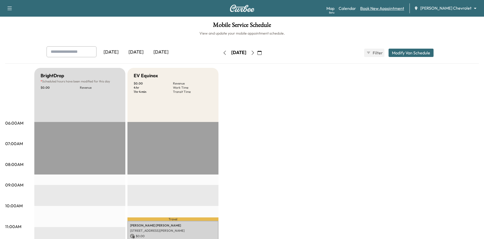
click at [392, 9] on link "Book New Appointment" at bounding box center [382, 8] width 44 height 6
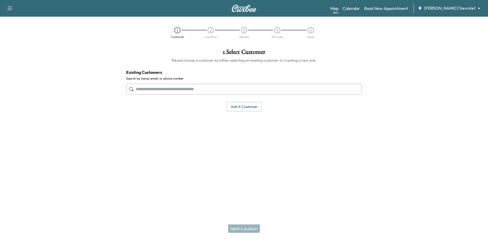
click at [191, 90] on input "text" at bounding box center [244, 89] width 236 height 11
click at [360, 10] on link "Calendar" at bounding box center [350, 8] width 17 height 6
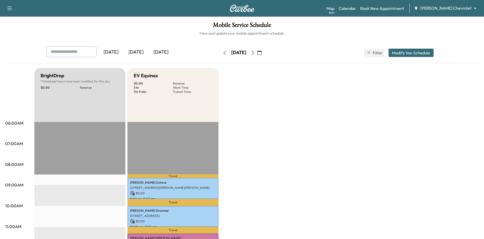
click at [255, 55] on icon "button" at bounding box center [253, 53] width 4 height 4
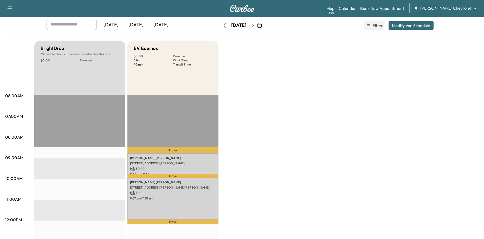
scroll to position [26, 0]
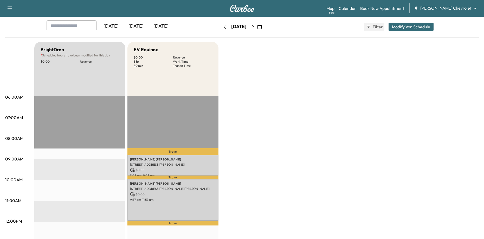
click at [255, 28] on icon "button" at bounding box center [253, 27] width 4 height 4
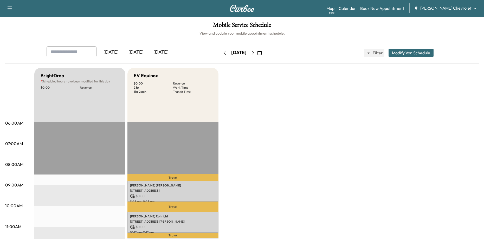
click at [257, 52] on button "button" at bounding box center [252, 53] width 9 height 8
